Goal: Use online tool/utility: Utilize a website feature to perform a specific function

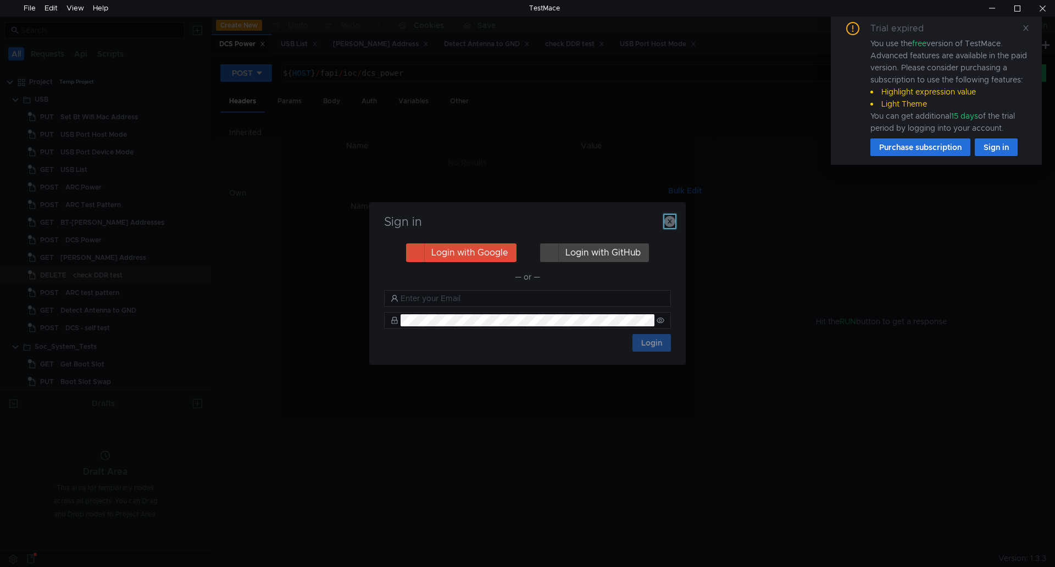
click at [665, 218] on icon "button" at bounding box center [669, 221] width 11 height 11
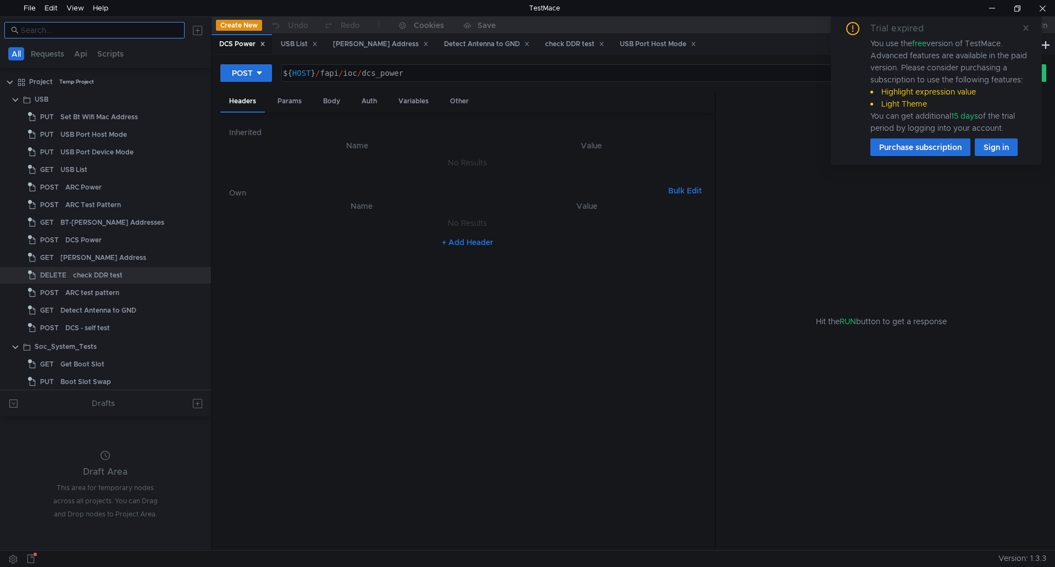
click at [118, 38] on nz-input-group at bounding box center [94, 30] width 180 height 16
click at [119, 36] on input at bounding box center [99, 30] width 157 height 12
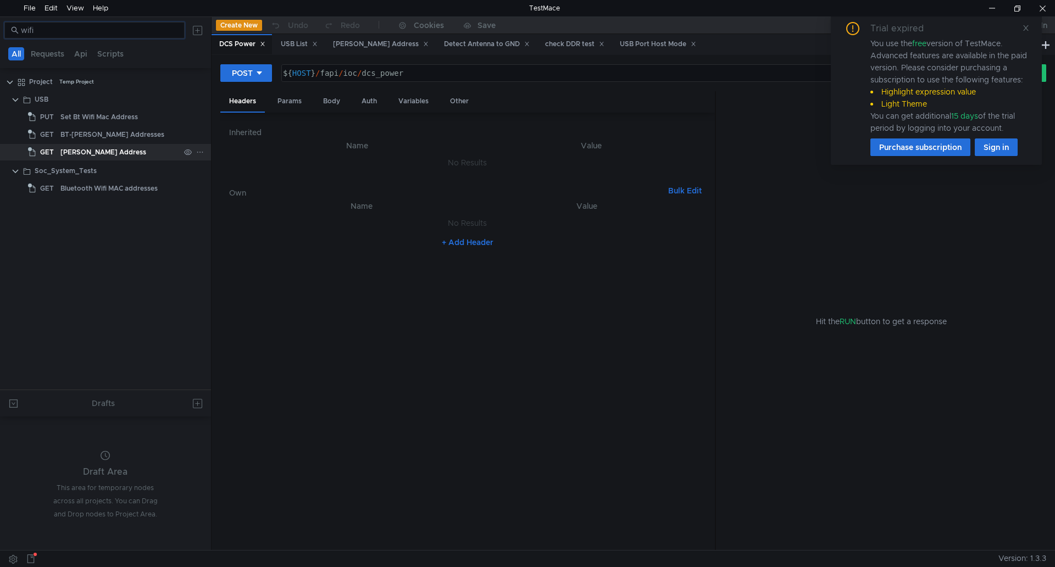
type input "wifi"
click at [103, 150] on div "[PERSON_NAME] Address" at bounding box center [103, 152] width 86 height 16
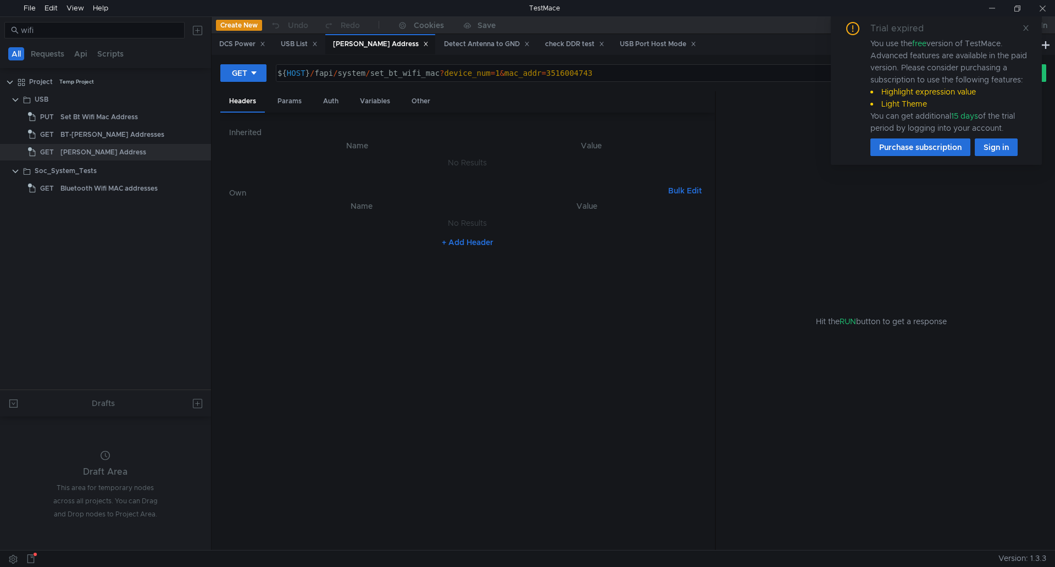
click at [1020, 25] on div "Trial expired You use the free version of TestMace. Advanced features are avail…" at bounding box center [936, 89] width 185 height 134
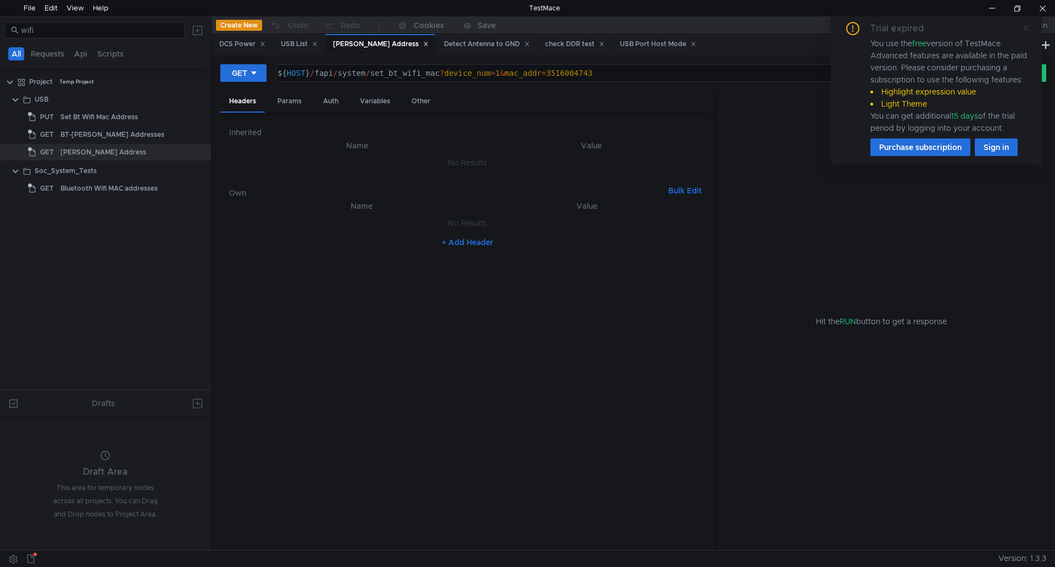
click at [1024, 28] on icon at bounding box center [1026, 28] width 8 height 8
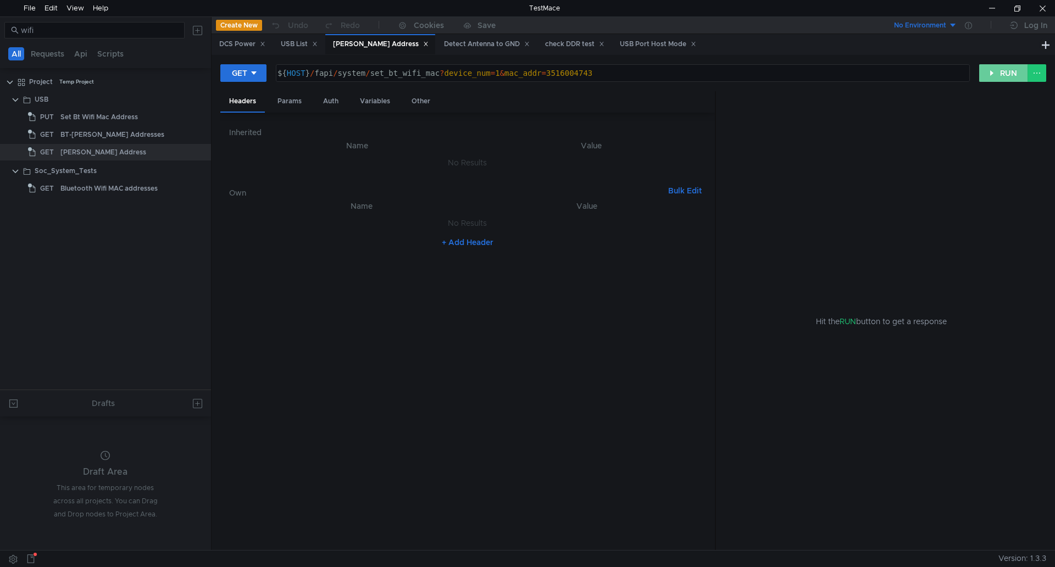
click at [1011, 72] on button "RUN" at bounding box center [1003, 73] width 49 height 18
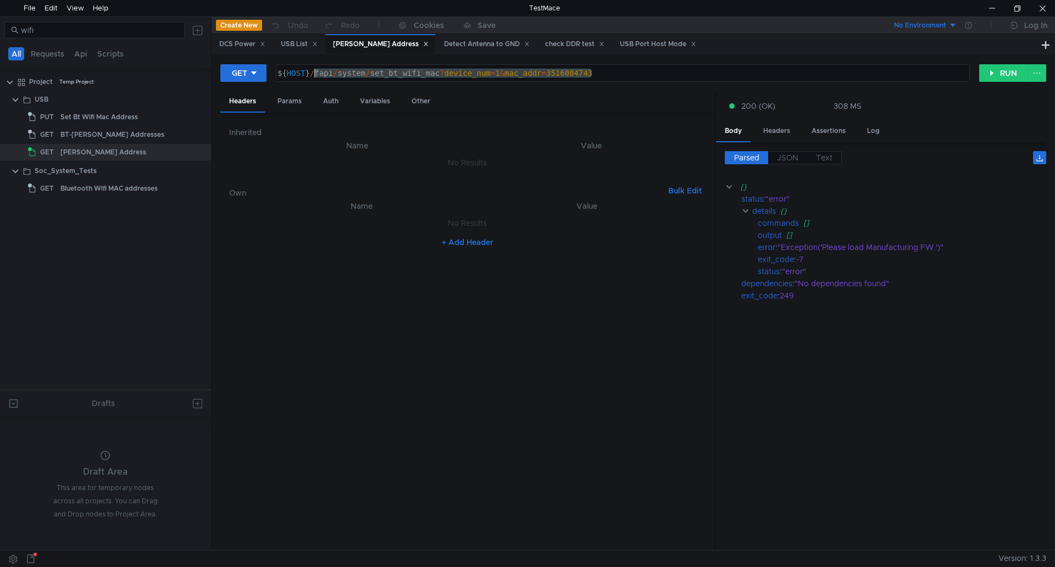
drag, startPoint x: 599, startPoint y: 74, endPoint x: 315, endPoint y: 73, distance: 283.4
click at [315, 73] on div "${ HOST } / fapi / system / set_bt_wifi_mac ? device_num = 1 & mac_addr = 35160…" at bounding box center [621, 82] width 693 height 26
paste textarea "bt_wifi_mac"
type textarea "${HOST}/fapi/system/bt_wifi_mac"
click at [998, 82] on div "GET ${HOST}/fapi/system/bt_wifi_mac ${ HOST } / fapi / system / bt_wifi_mac ההה…" at bounding box center [632, 77] width 825 height 27
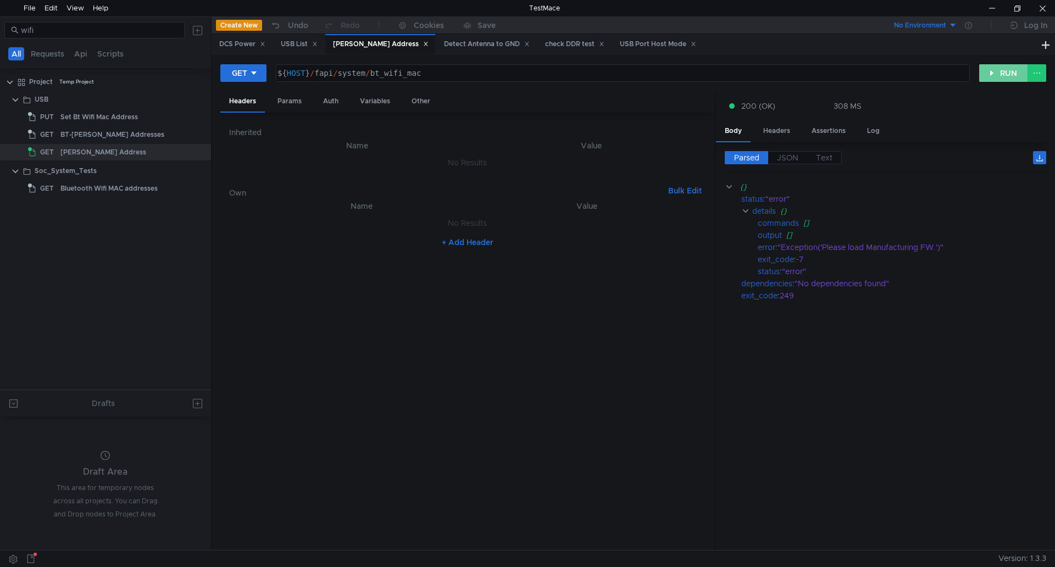
click at [999, 75] on button "RUN" at bounding box center [1003, 73] width 49 height 18
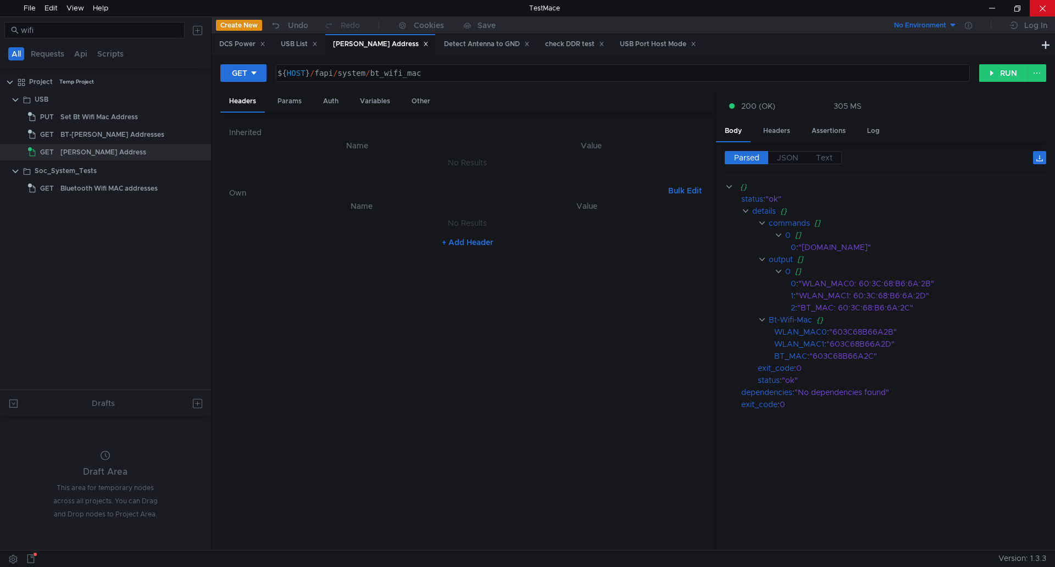
click at [1045, 0] on div at bounding box center [1041, 8] width 25 height 16
